Goal: Information Seeking & Learning: Learn about a topic

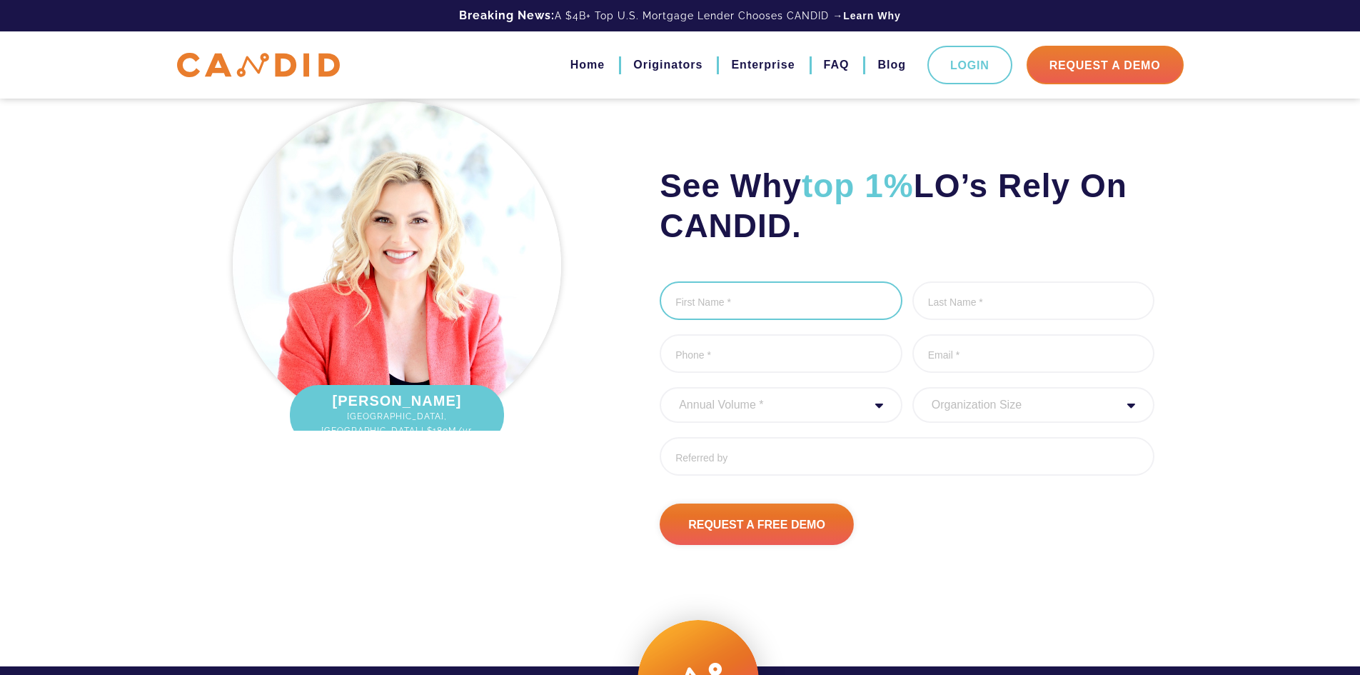
scroll to position [1888, 0]
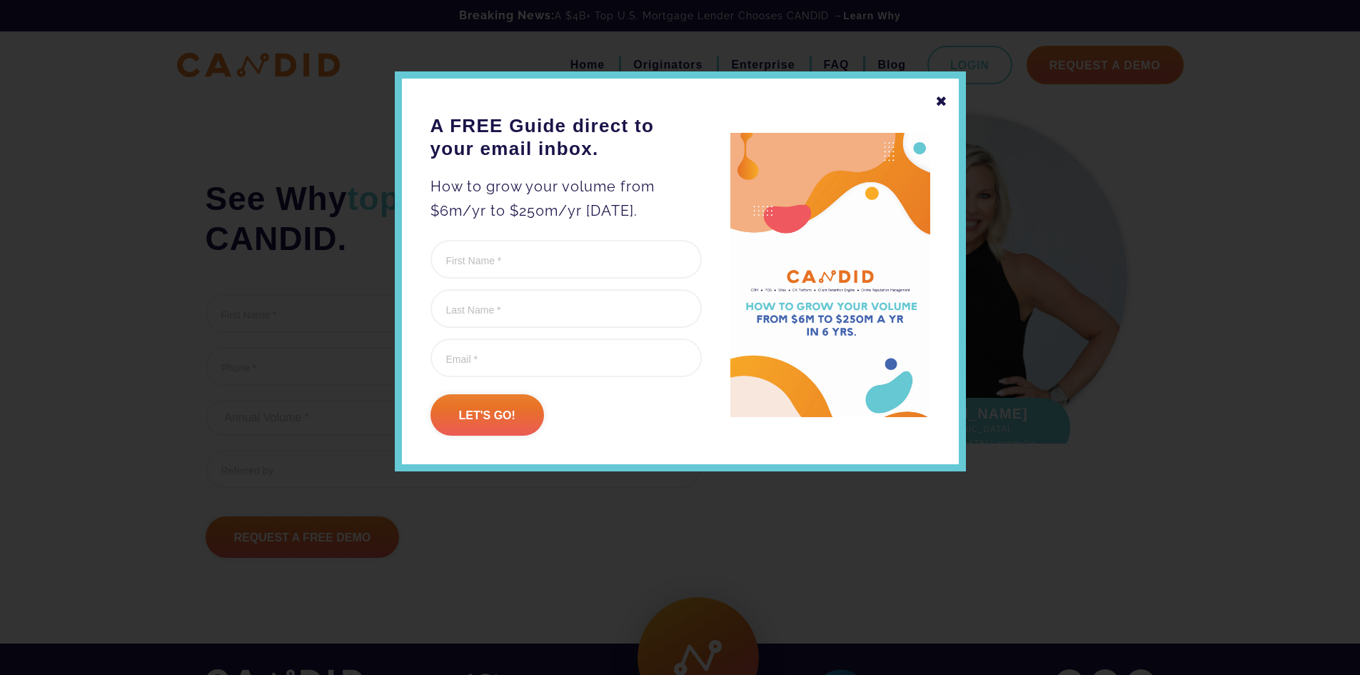
click at [942, 100] on div "✖" at bounding box center [941, 101] width 13 height 24
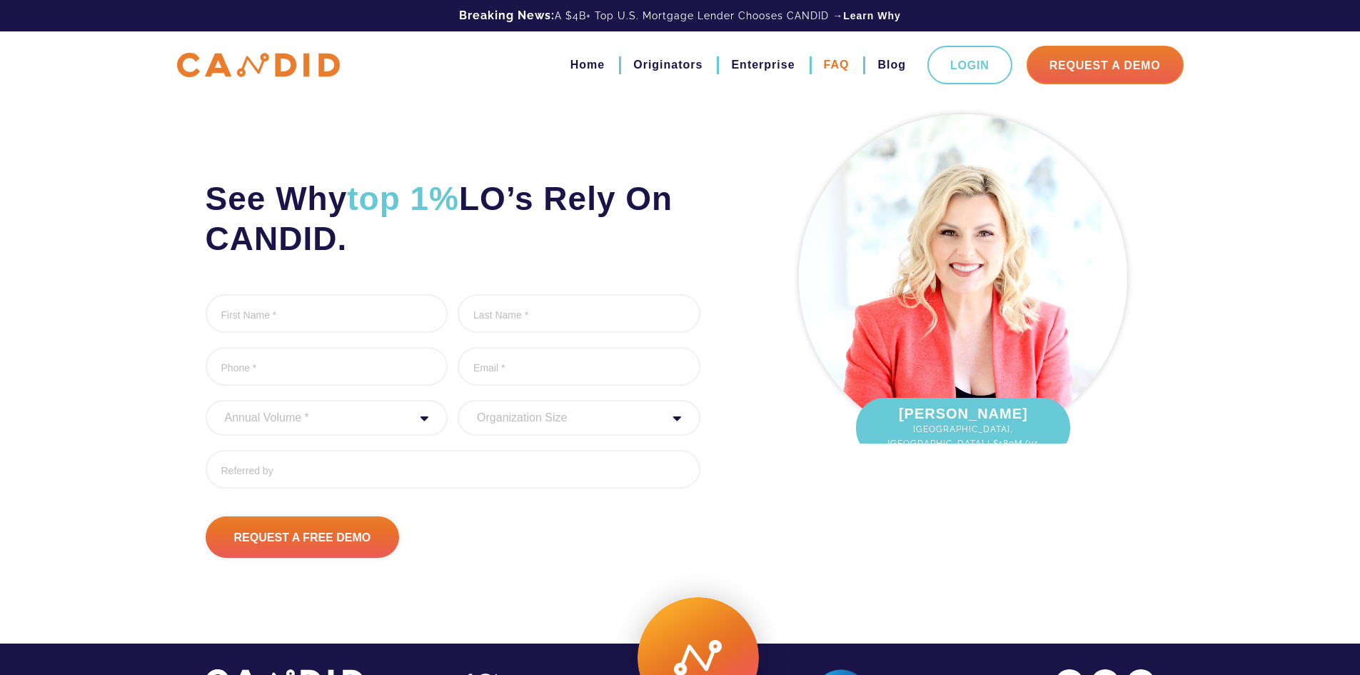
click at [839, 68] on link "FAQ" at bounding box center [837, 65] width 26 height 24
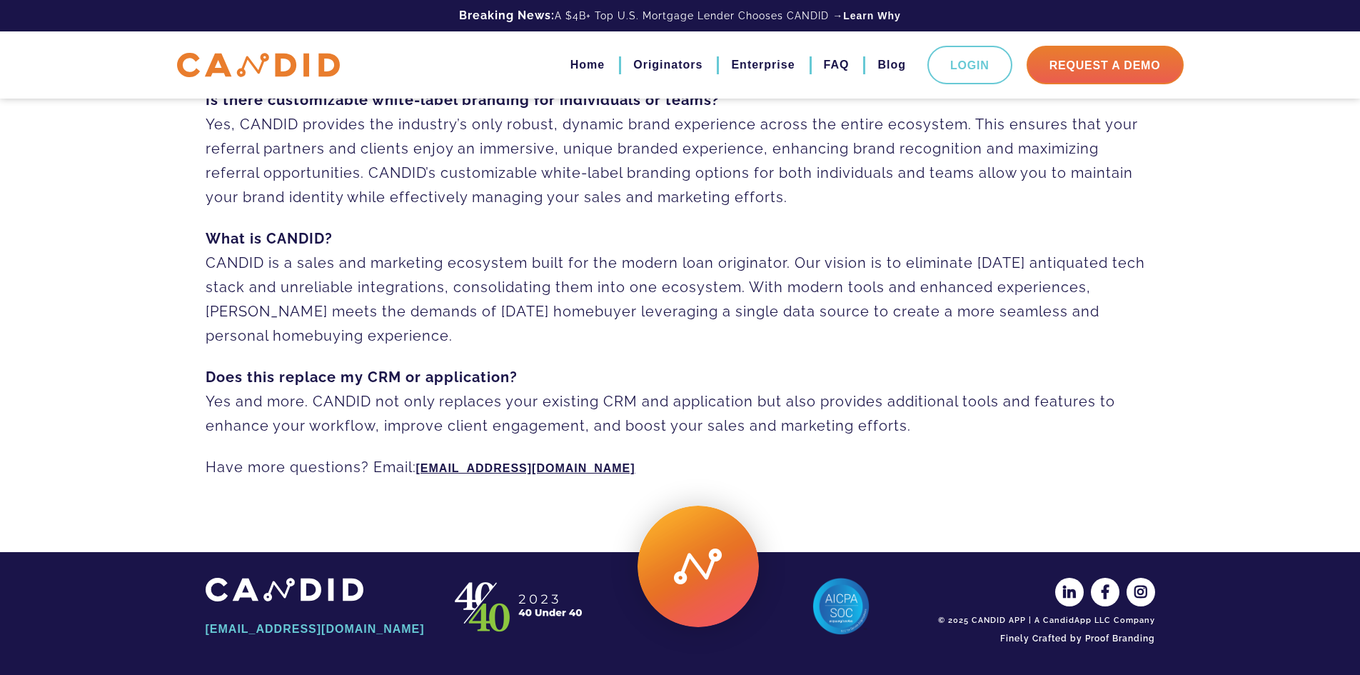
scroll to position [986, 0]
